Goal: Browse casually

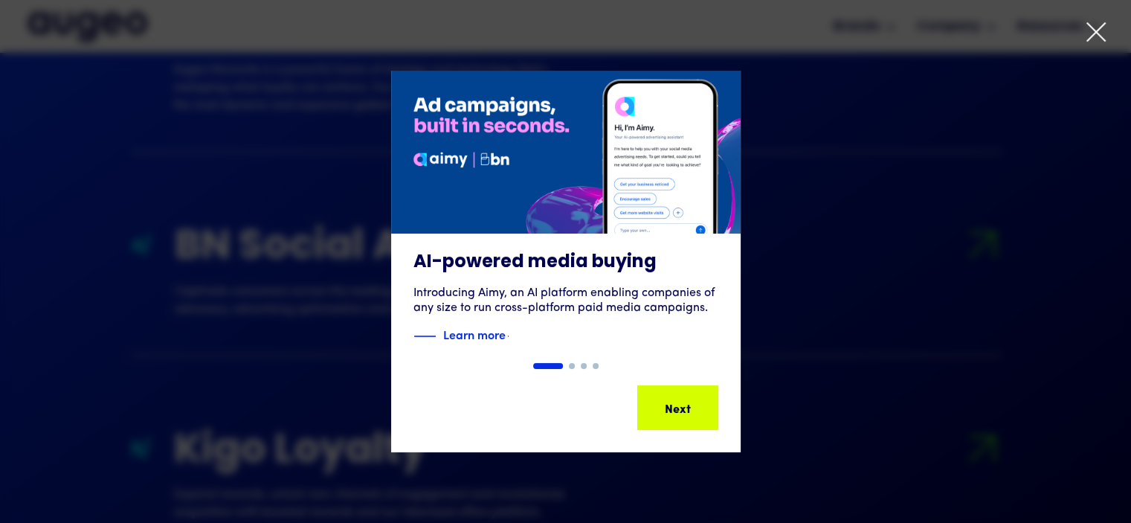
scroll to position [1868, 0]
click at [1095, 35] on icon at bounding box center [1096, 32] width 22 height 22
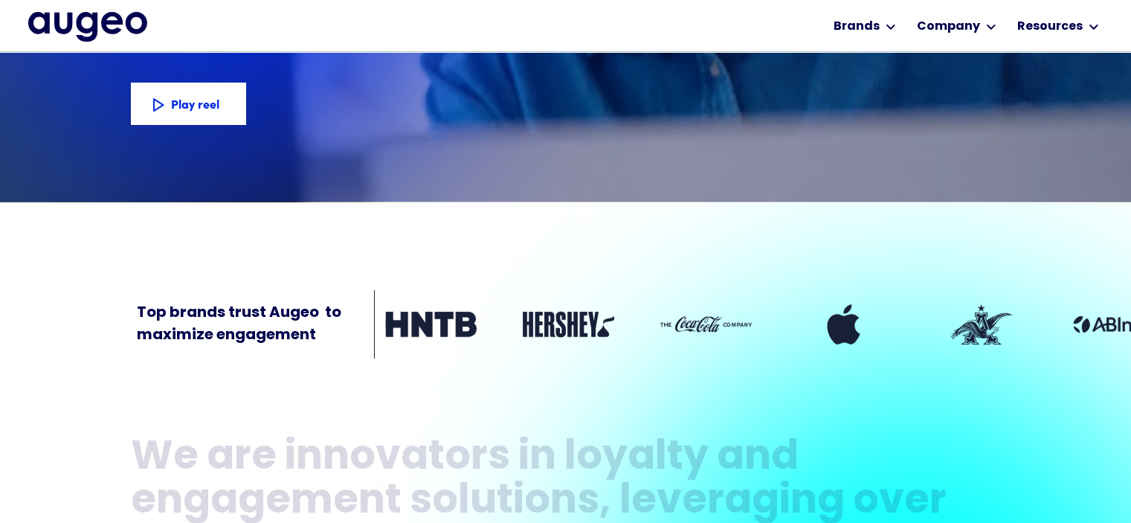
scroll to position [300, 0]
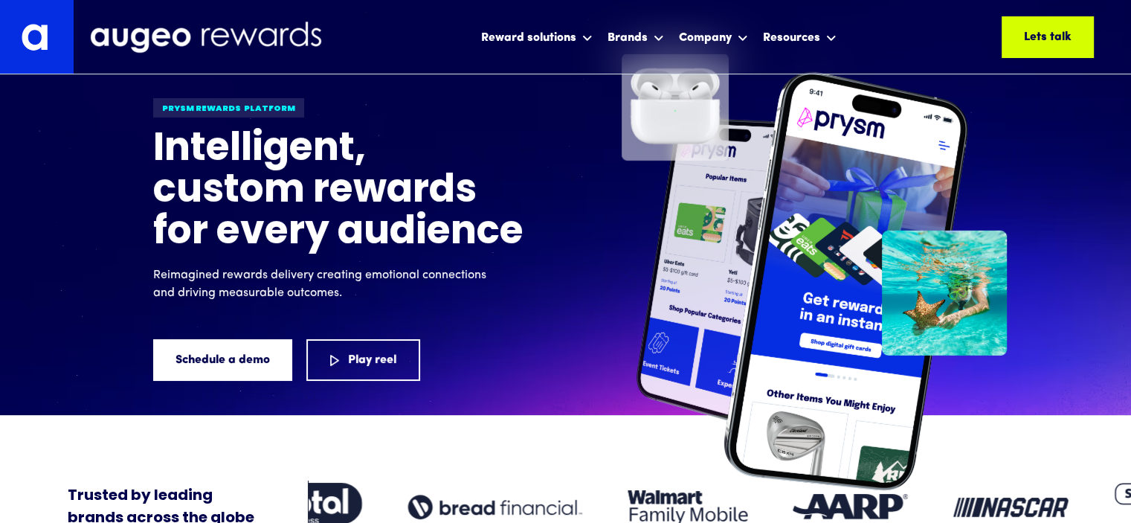
scroll to position [2, 0]
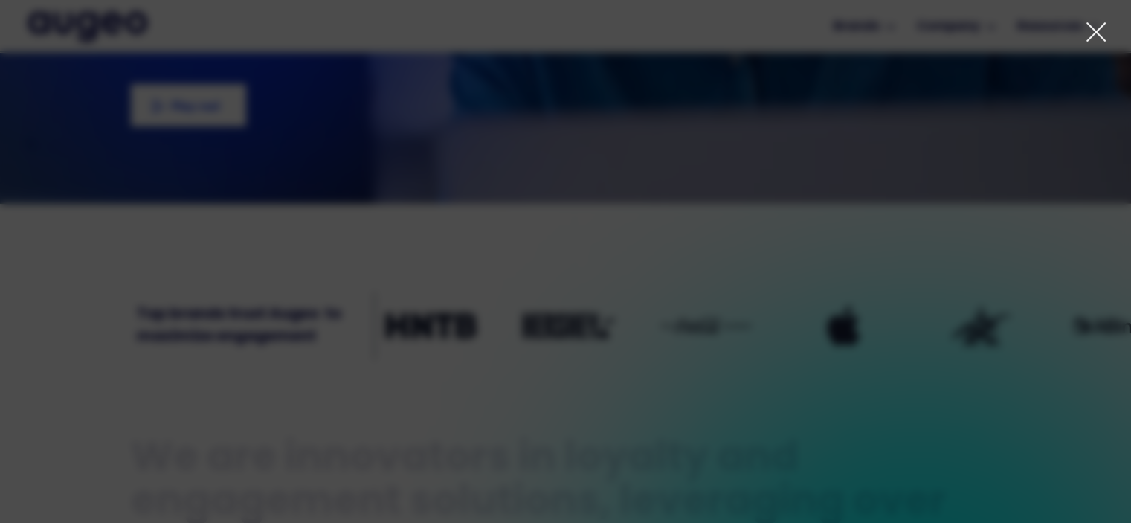
scroll to position [297, 0]
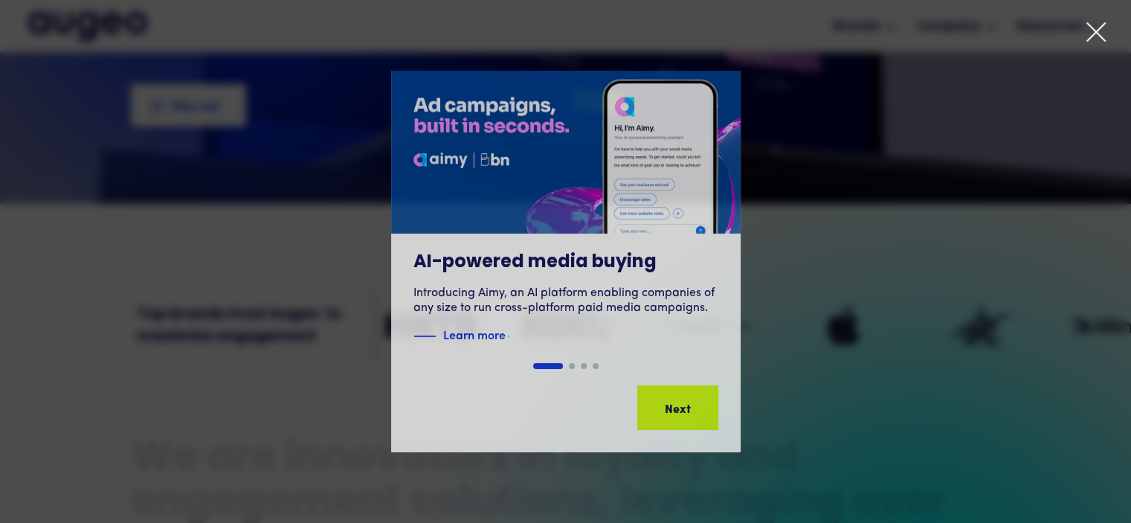
click at [1102, 22] on icon at bounding box center [1096, 32] width 22 height 22
